Goal: Information Seeking & Learning: Learn about a topic

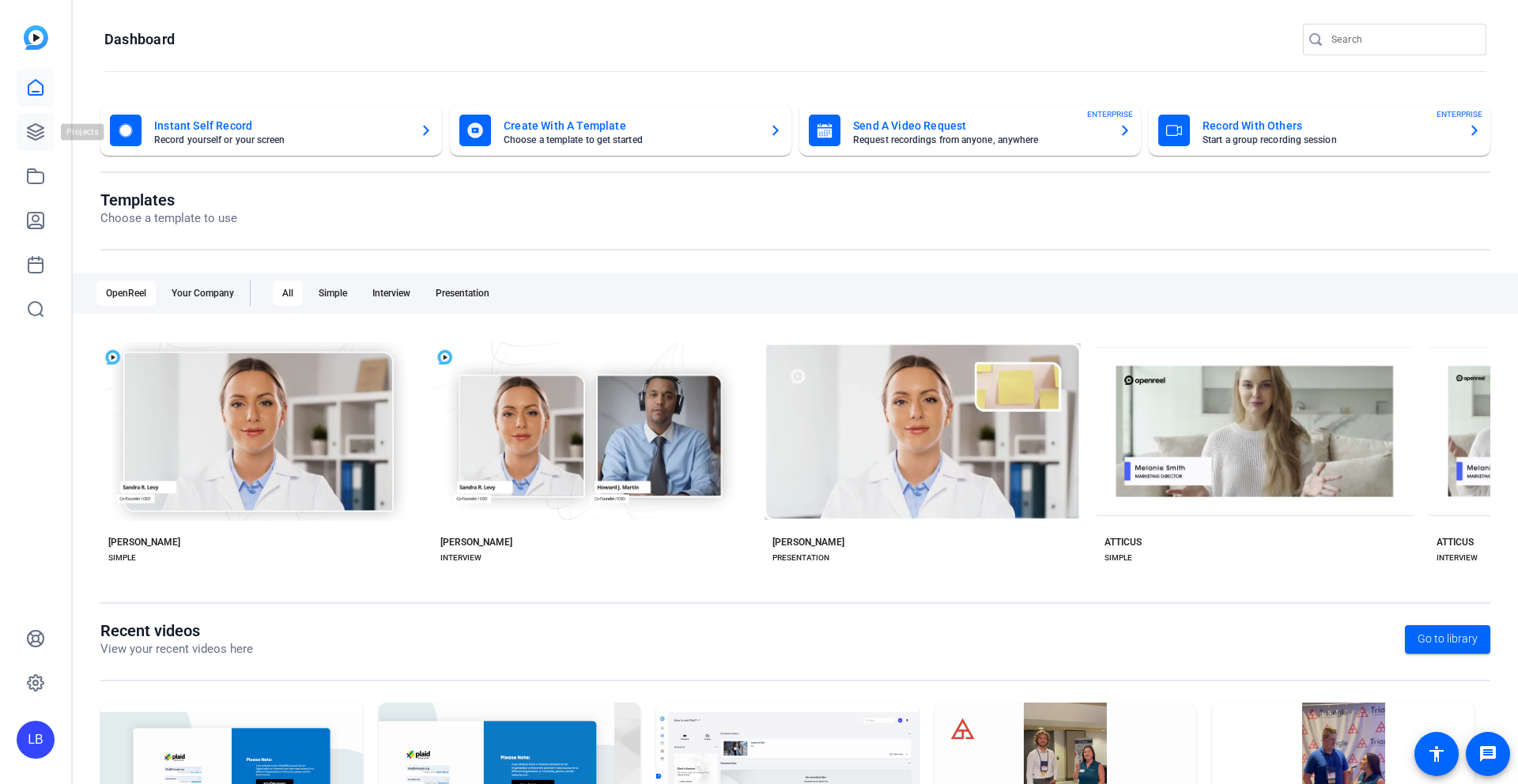
click at [23, 129] on link at bounding box center [36, 132] width 38 height 38
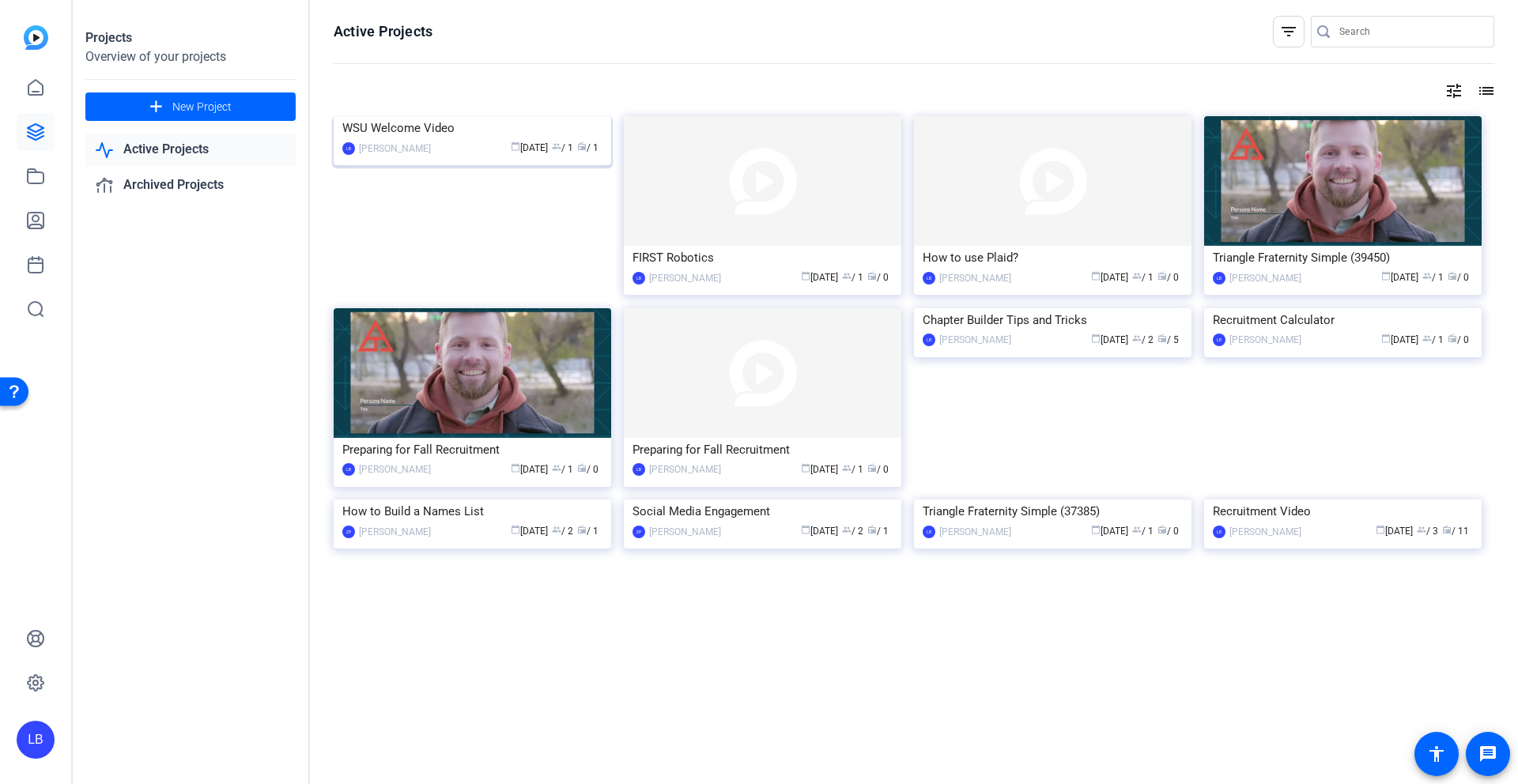
click at [493, 116] on img at bounding box center [472, 116] width 277 height 0
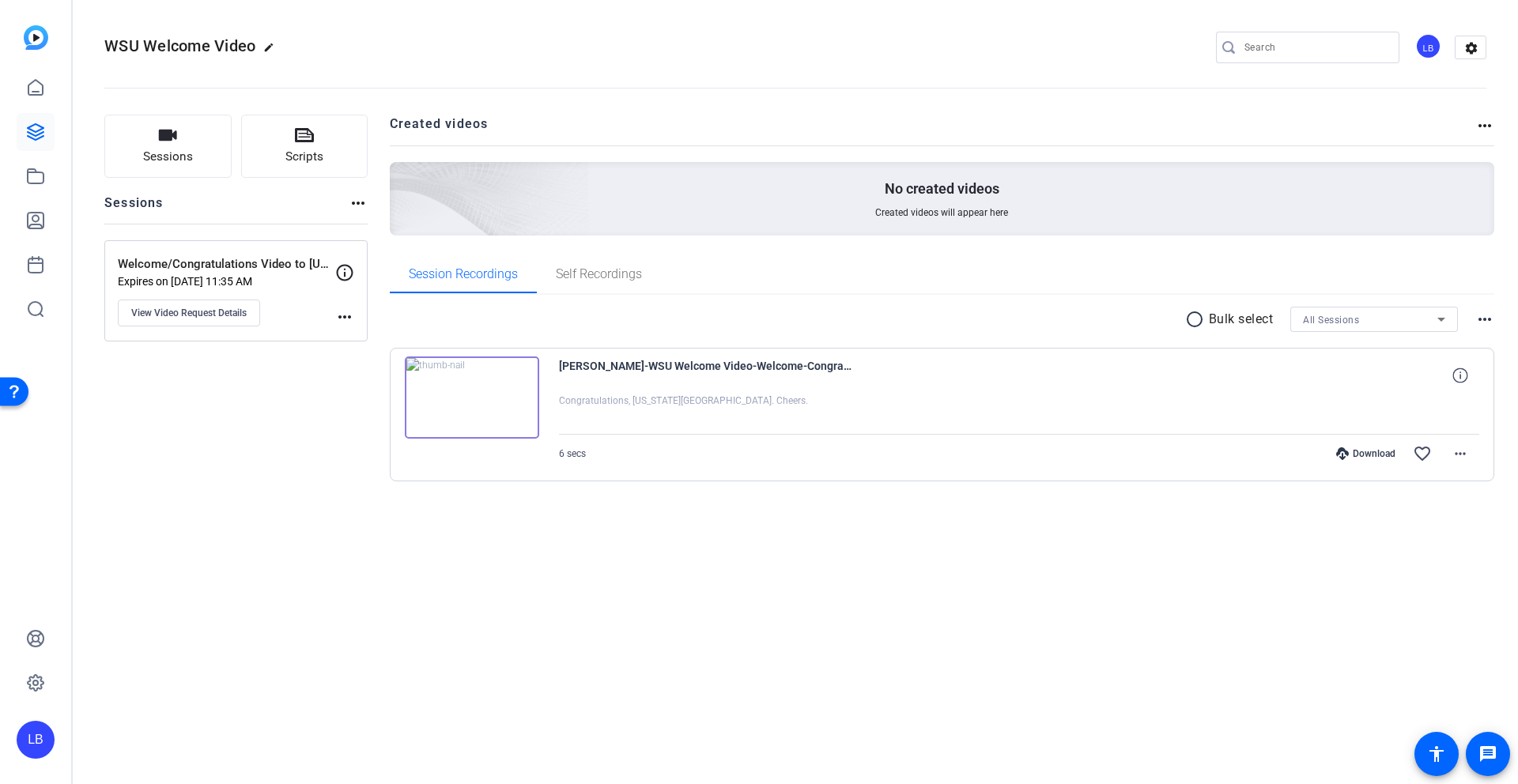
click at [470, 391] on img at bounding box center [472, 397] width 135 height 83
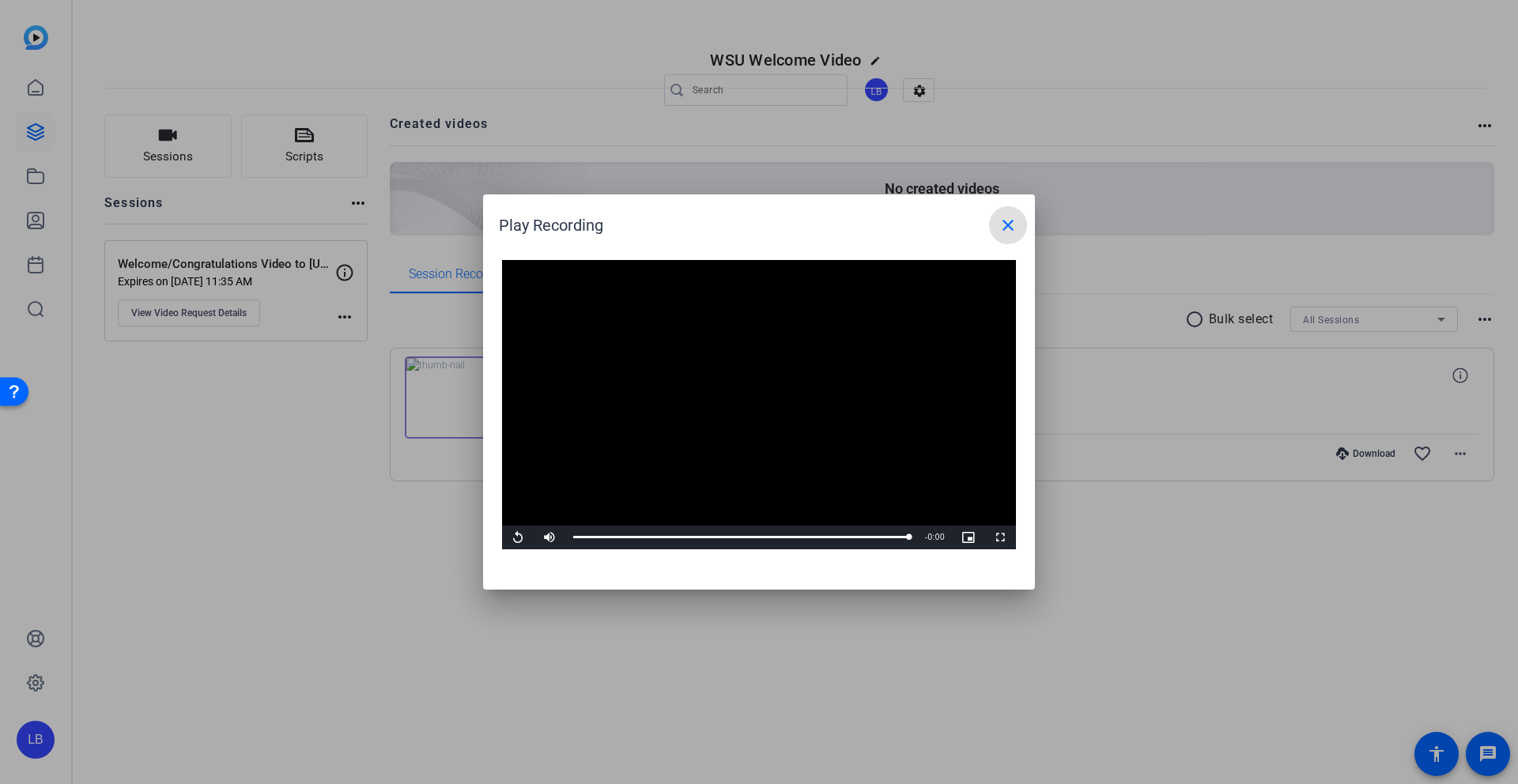
click at [630, 473] on video "Video Player" at bounding box center [759, 404] width 514 height 289
click at [512, 537] on span "Video Player" at bounding box center [518, 537] width 31 height 0
click at [1001, 235] on span at bounding box center [1009, 225] width 38 height 38
